Goal: Information Seeking & Learning: Learn about a topic

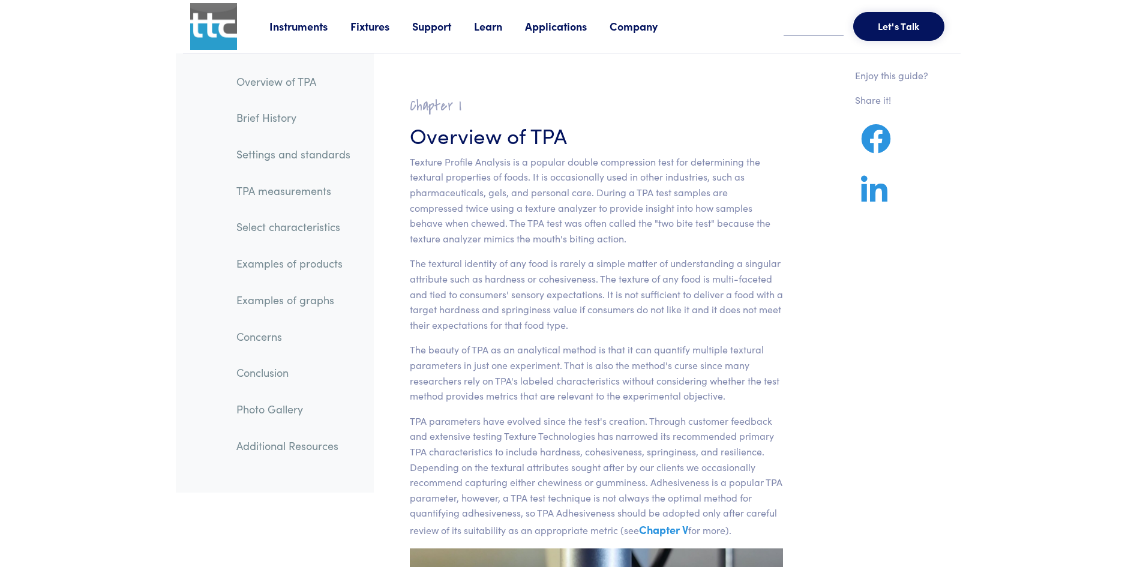
click at [291, 266] on link "Examples of products" at bounding box center [293, 264] width 133 height 28
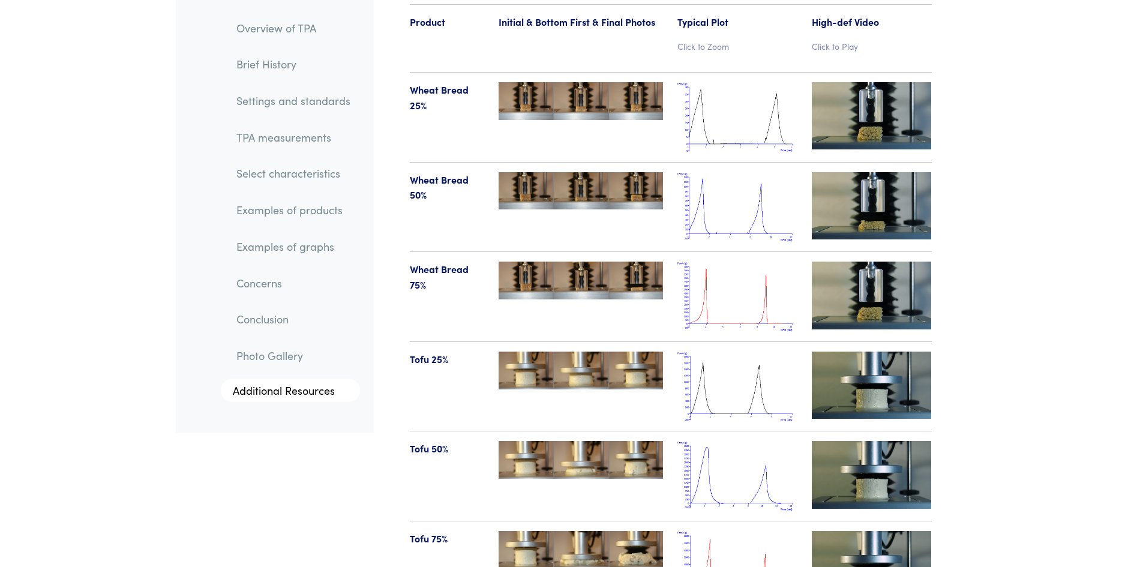
scroll to position [12484, 0]
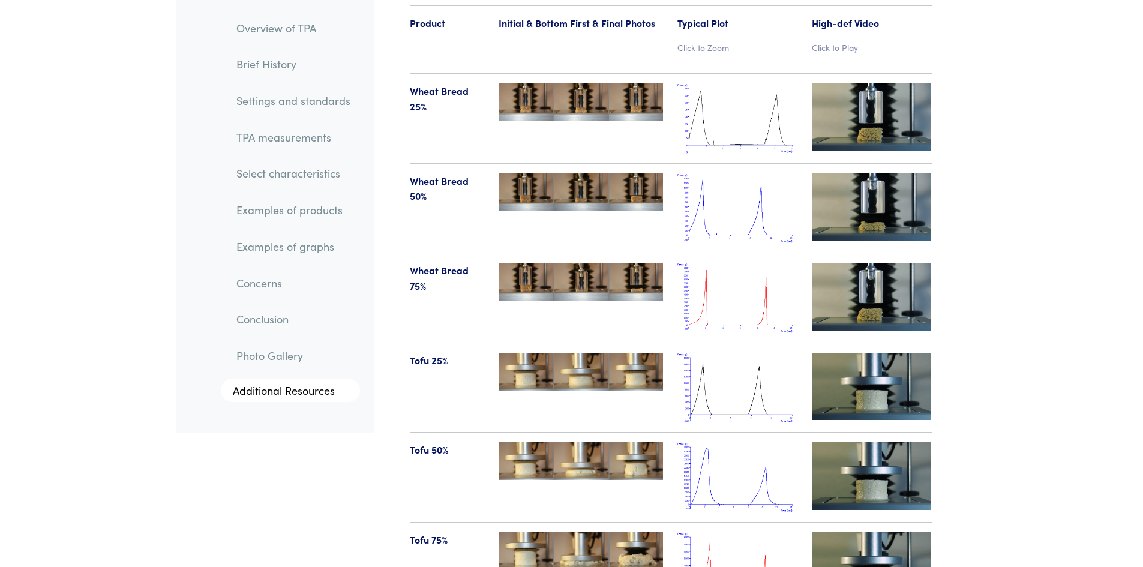
click at [732, 263] on img at bounding box center [737, 298] width 120 height 70
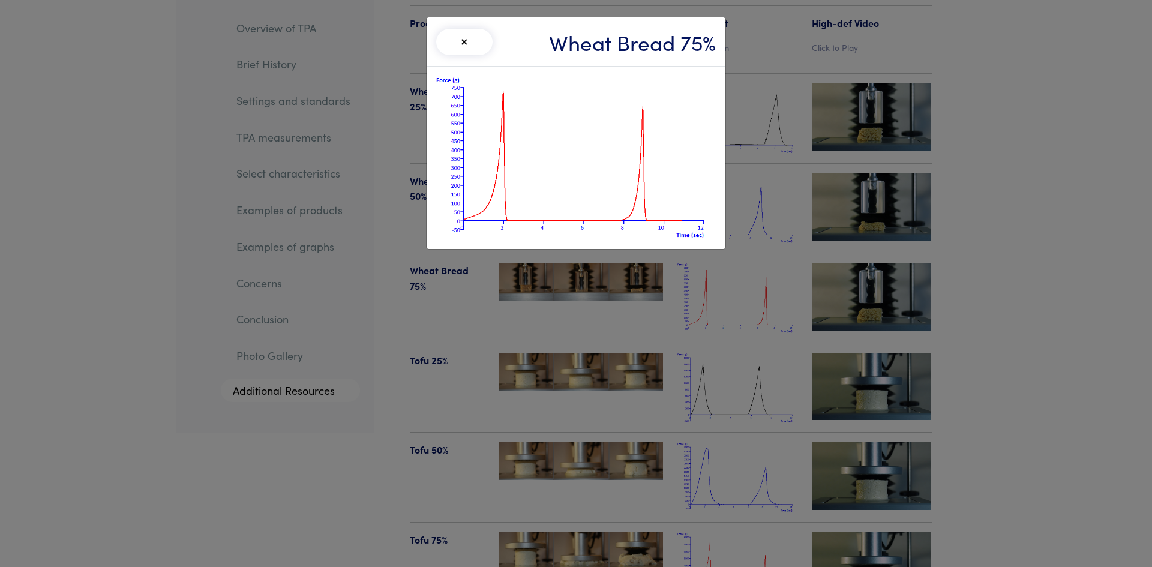
click at [790, 64] on div "× Wheat Bread 75%" at bounding box center [576, 283] width 1152 height 567
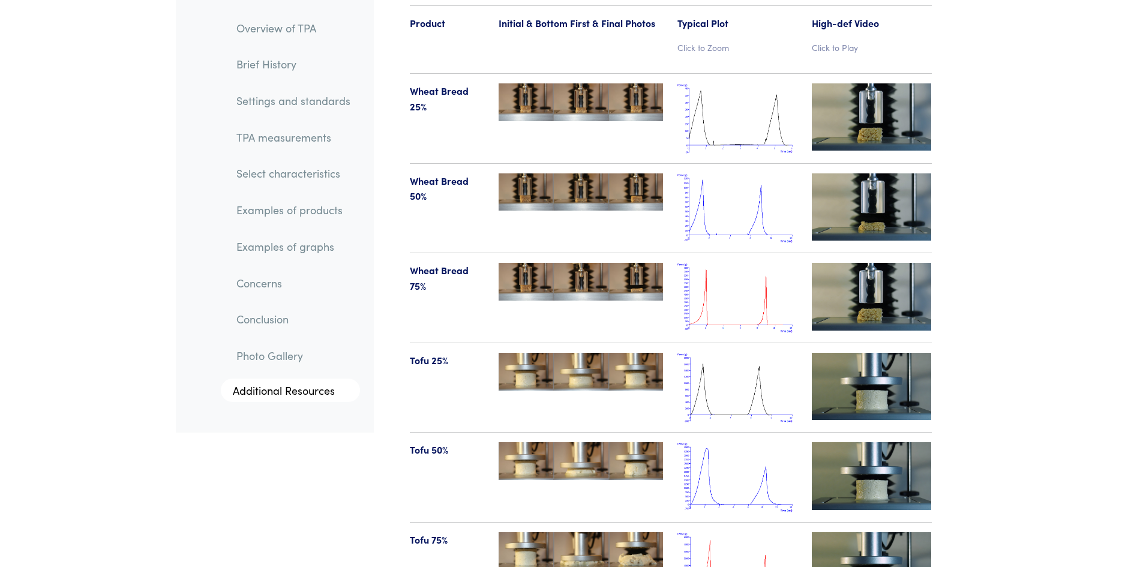
click at [856, 263] on img at bounding box center [872, 296] width 120 height 67
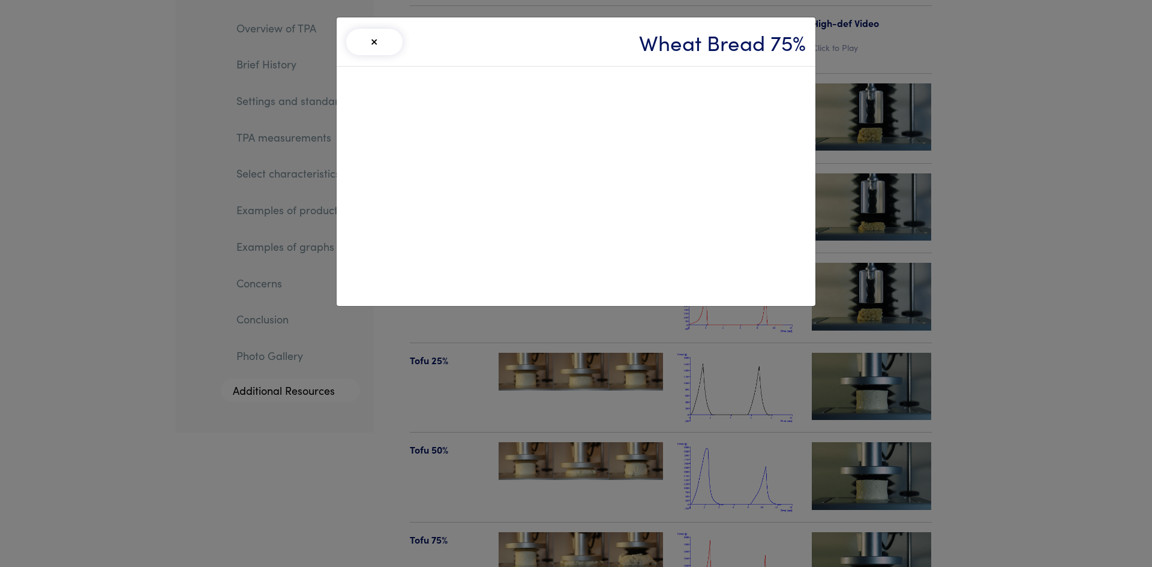
click at [1001, 57] on div "× Wheat Bread 75%" at bounding box center [576, 283] width 1152 height 567
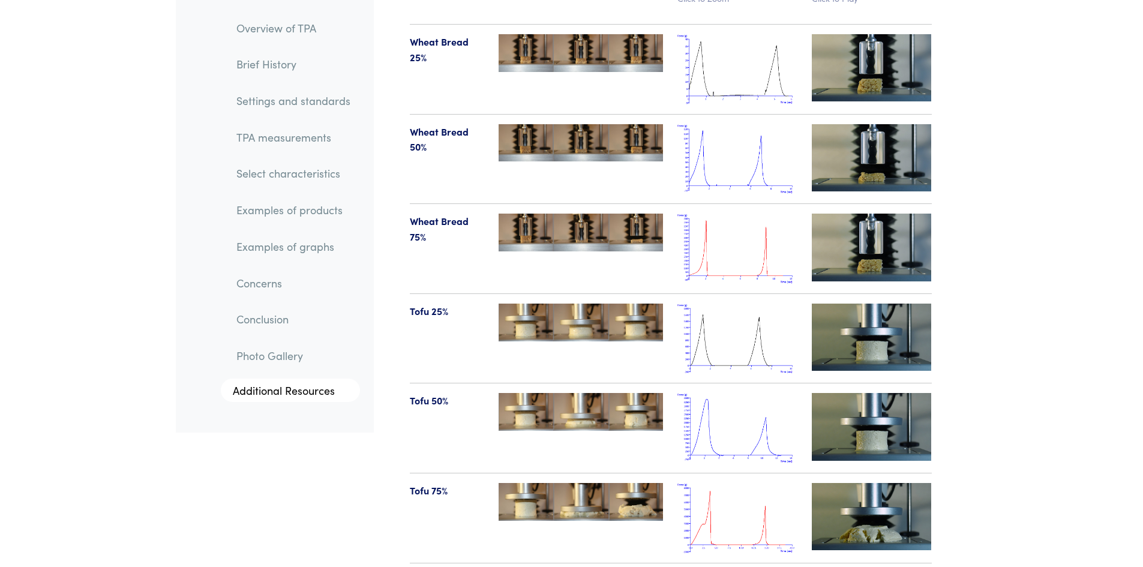
scroll to position [12532, 0]
click at [718, 219] on img at bounding box center [737, 249] width 120 height 70
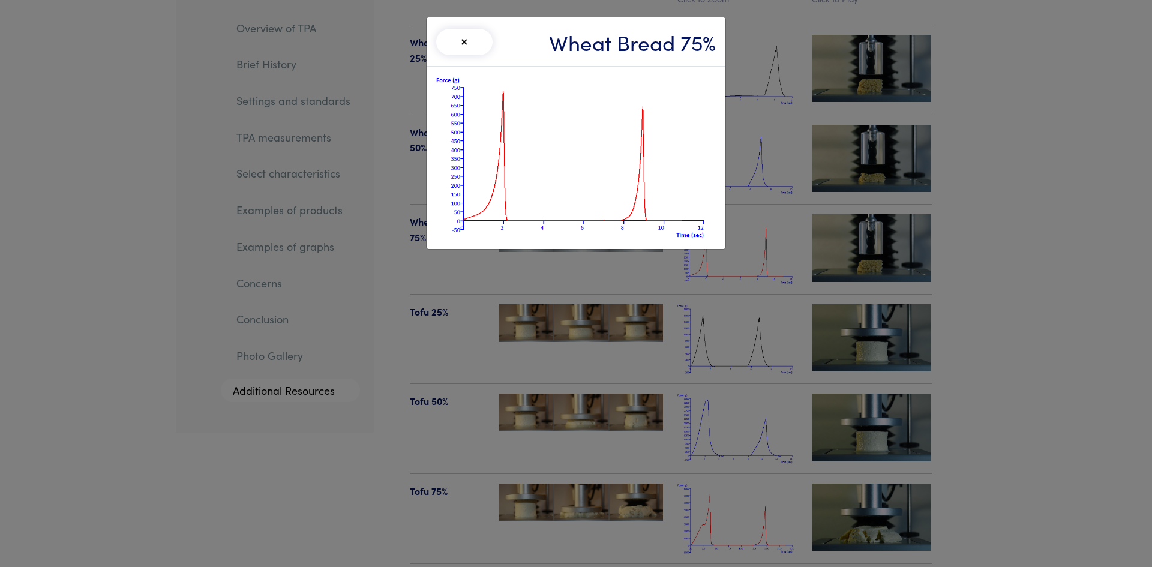
click at [464, 46] on button "×" at bounding box center [464, 42] width 56 height 26
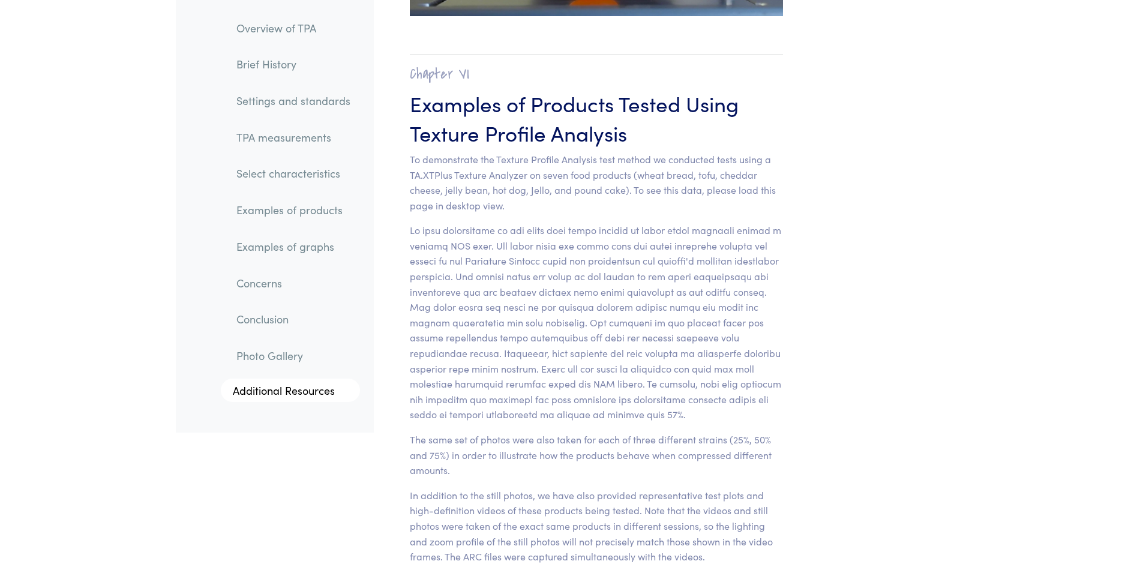
scroll to position [11836, 0]
click at [305, 136] on link "TPA measurements" at bounding box center [293, 138] width 133 height 28
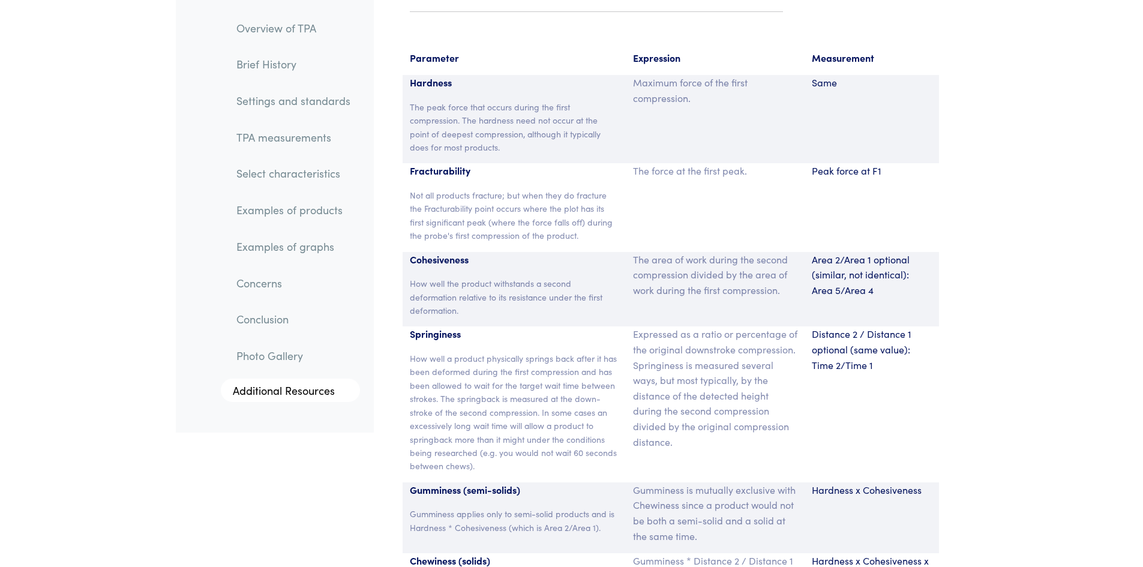
scroll to position [7890, 0]
click at [271, 140] on link "TPA measurements" at bounding box center [293, 138] width 133 height 28
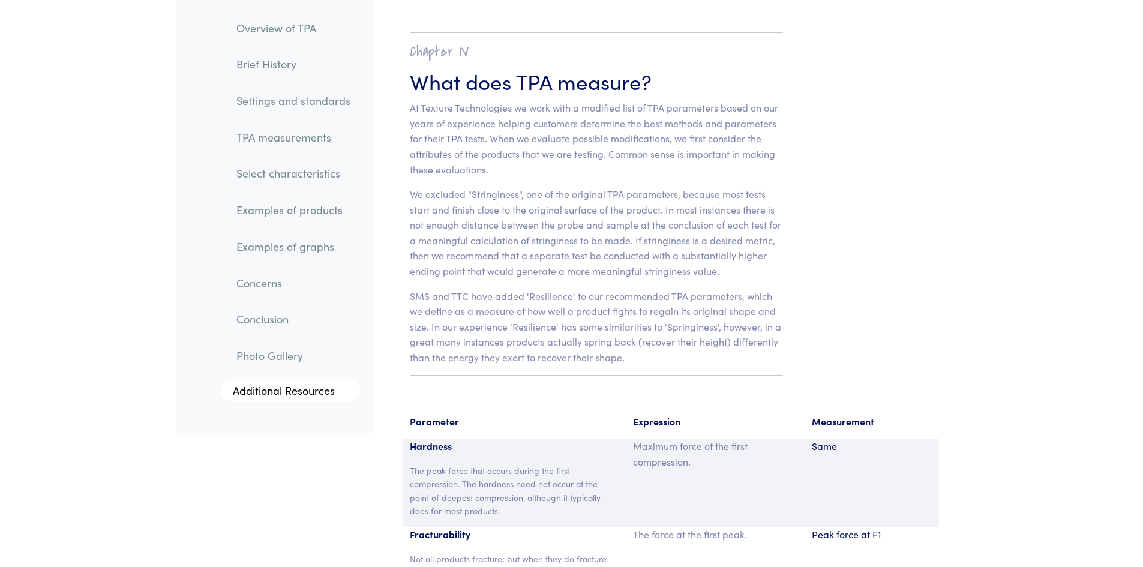
scroll to position [7520, 0]
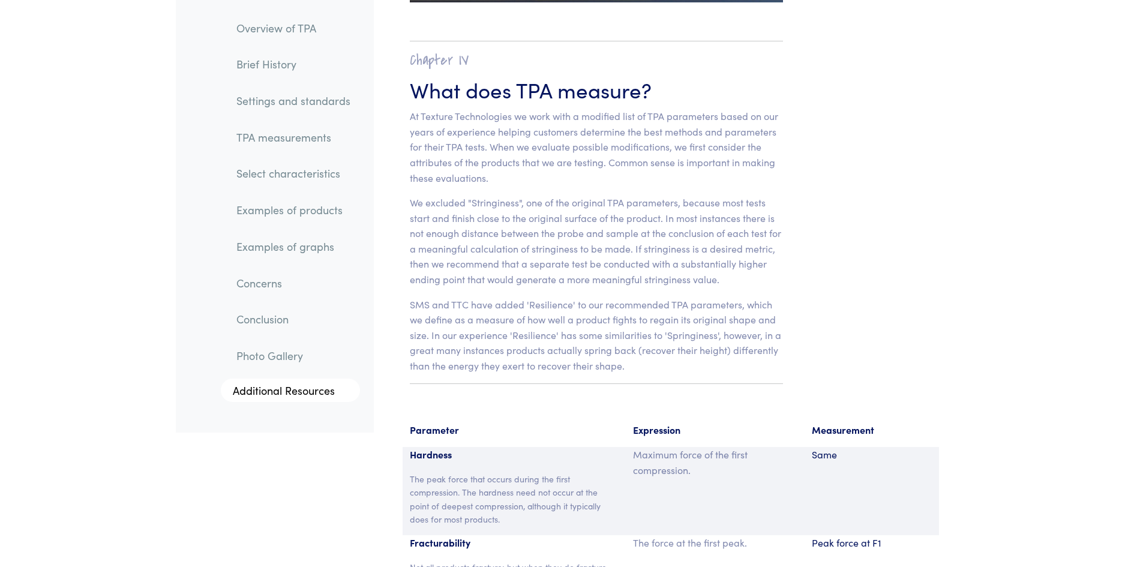
click at [280, 178] on link "Select characteristics" at bounding box center [293, 174] width 133 height 28
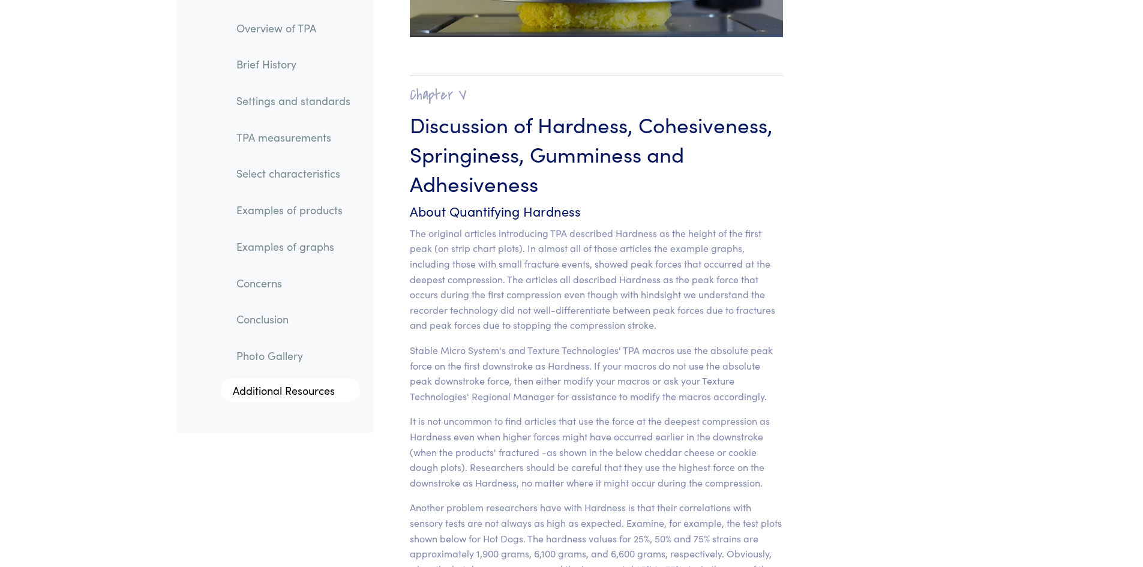
scroll to position [9337, 0]
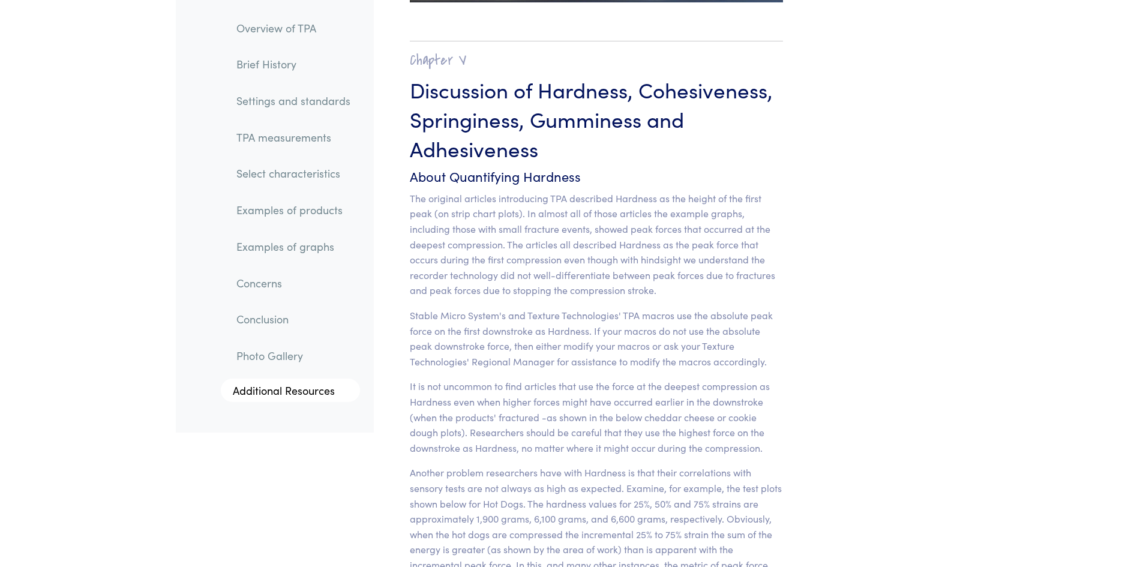
click at [262, 210] on link "Examples of products" at bounding box center [293, 211] width 133 height 28
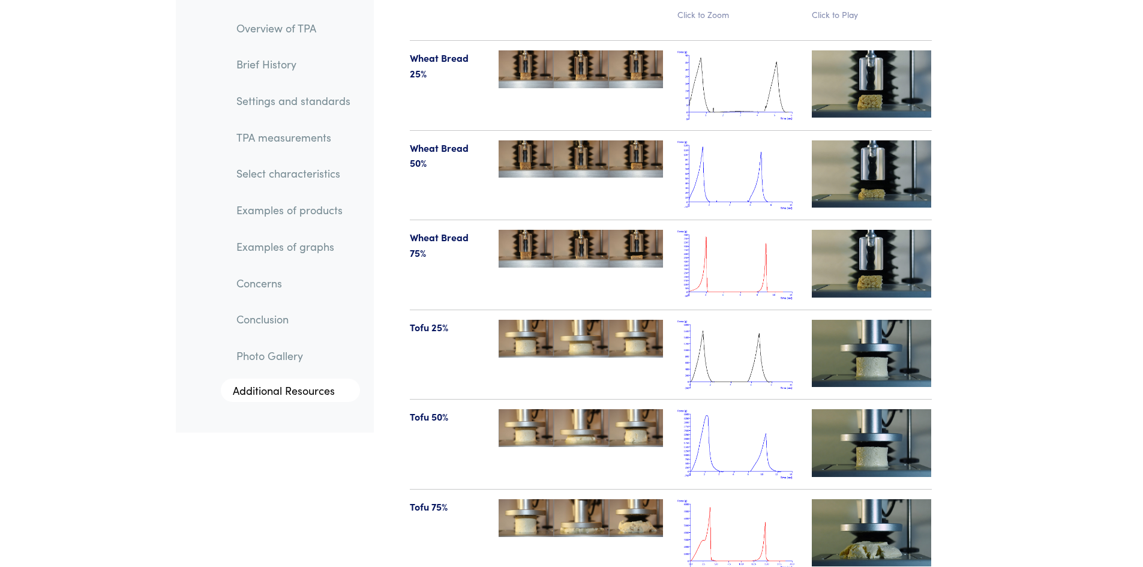
scroll to position [12524, 0]
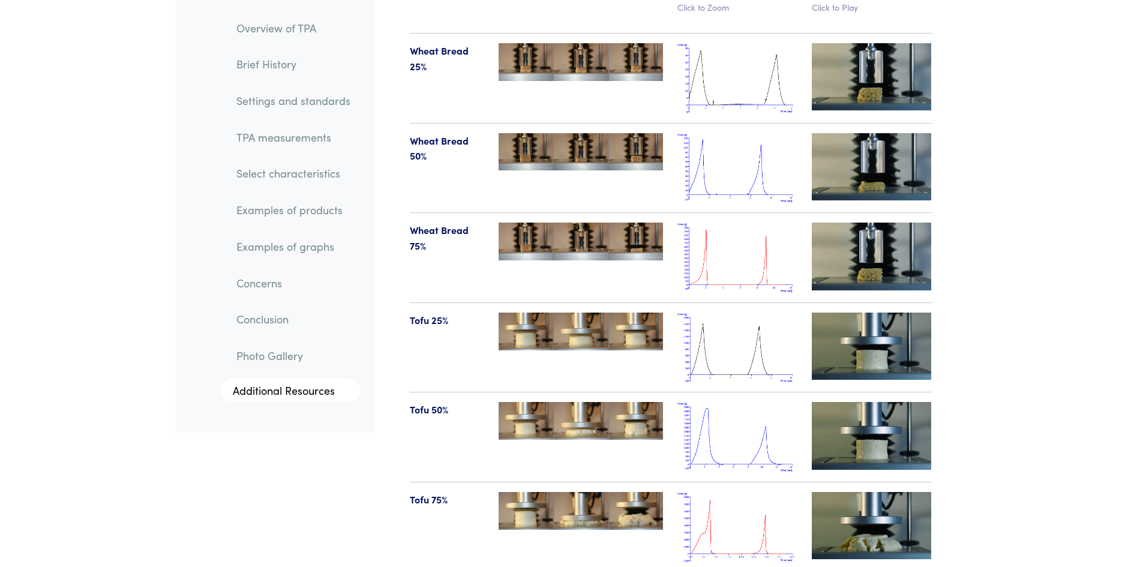
click at [742, 139] on img at bounding box center [737, 168] width 120 height 70
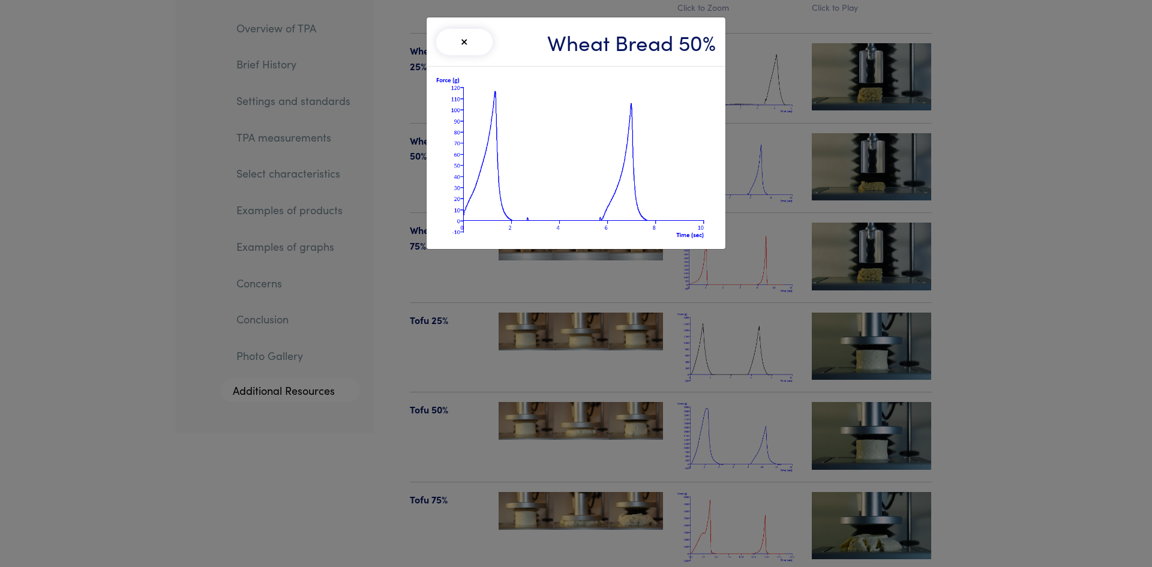
click at [377, 300] on div "× Wheat Bread 50%" at bounding box center [576, 283] width 1152 height 567
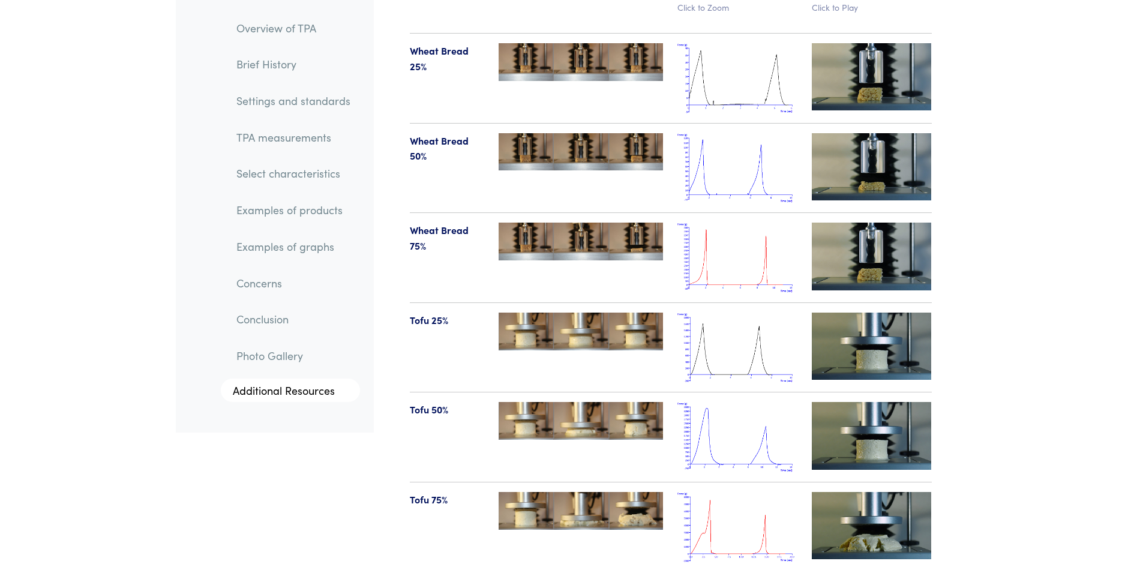
click at [728, 223] on img at bounding box center [737, 258] width 120 height 70
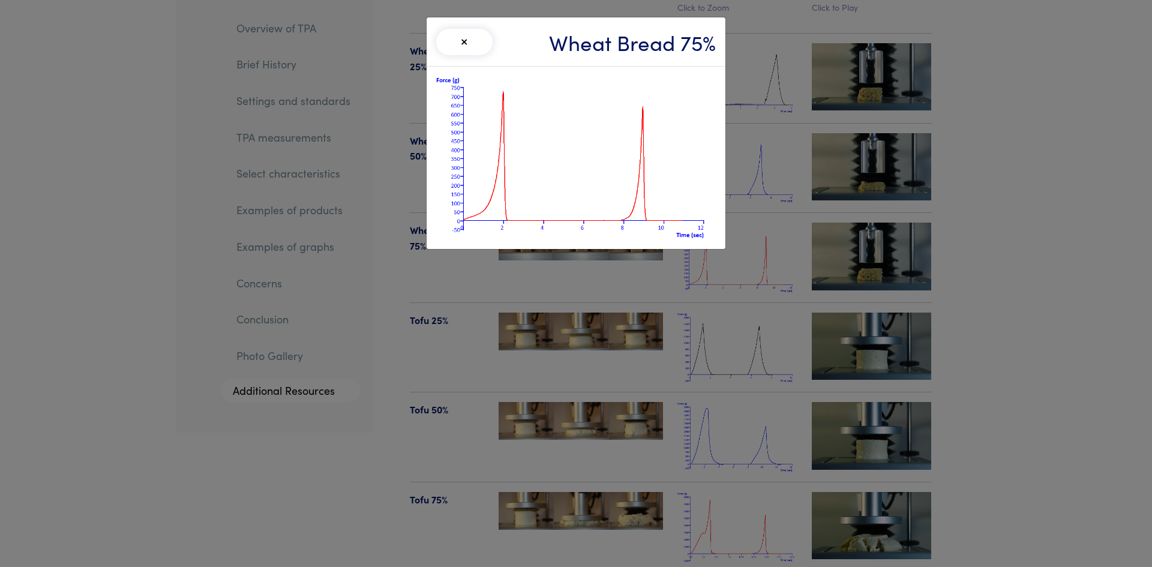
click at [738, 176] on div "× Wheat Bread 75%" at bounding box center [576, 283] width 1152 height 567
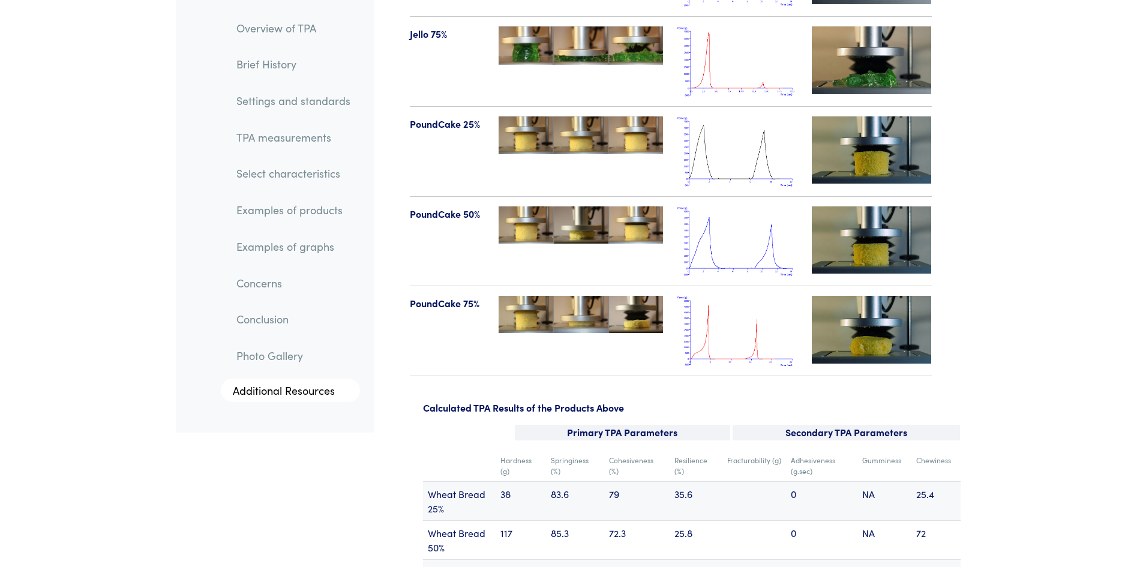
scroll to position [14067, 0]
click at [745, 296] on img at bounding box center [737, 330] width 120 height 70
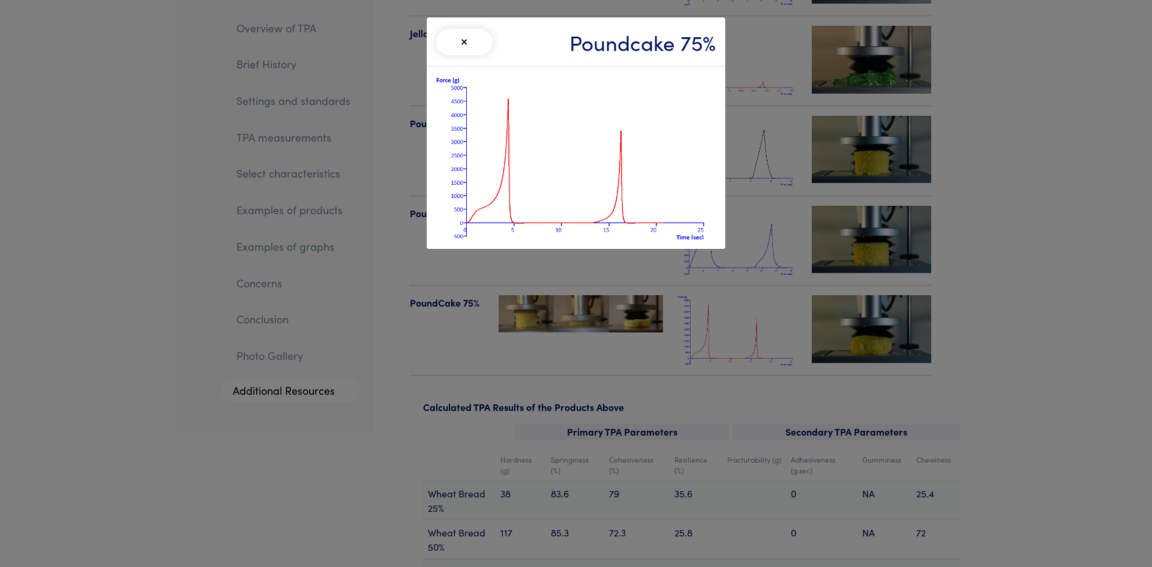
click at [486, 332] on div "× Poundcake 75%" at bounding box center [576, 283] width 1152 height 567
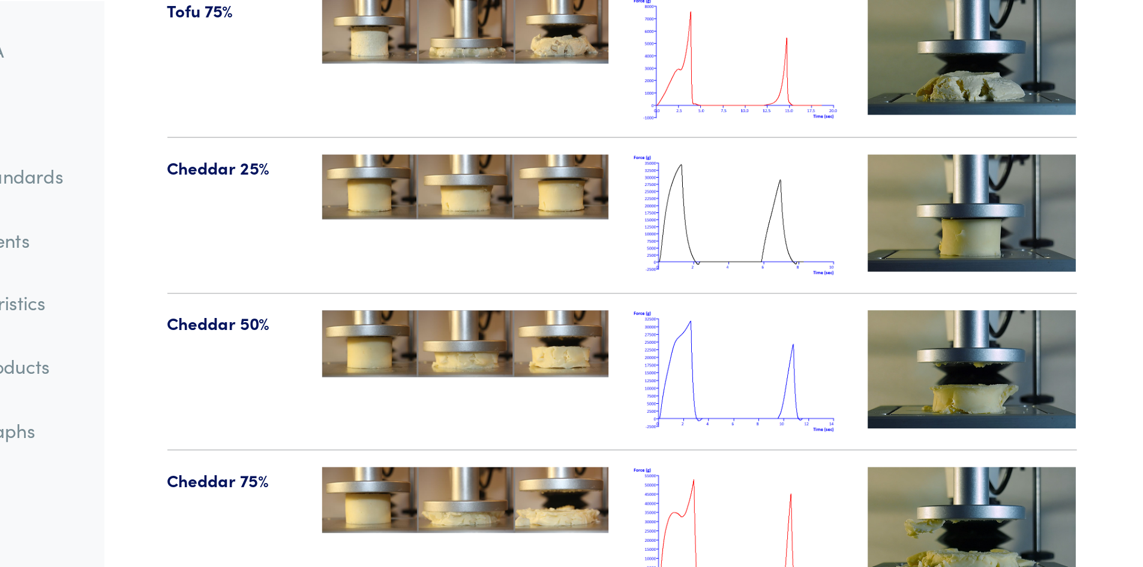
scroll to position [13017, 0]
